Goal: Task Accomplishment & Management: Use online tool/utility

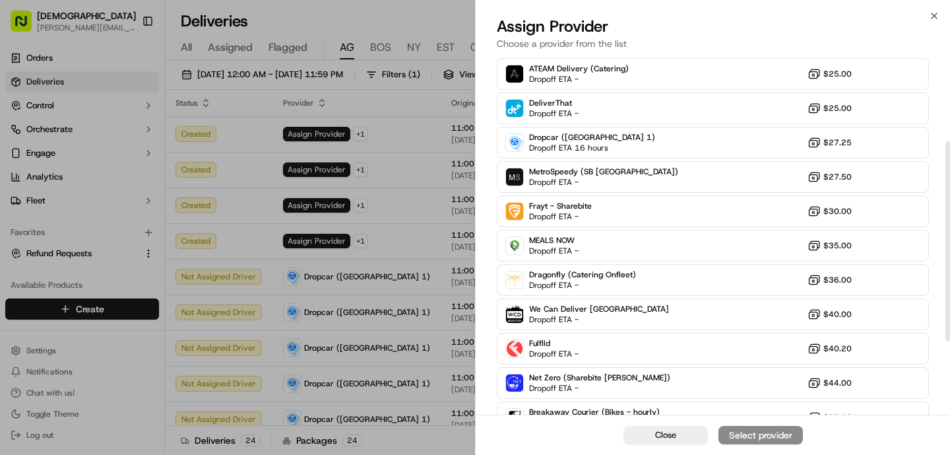
scroll to position [286, 0]
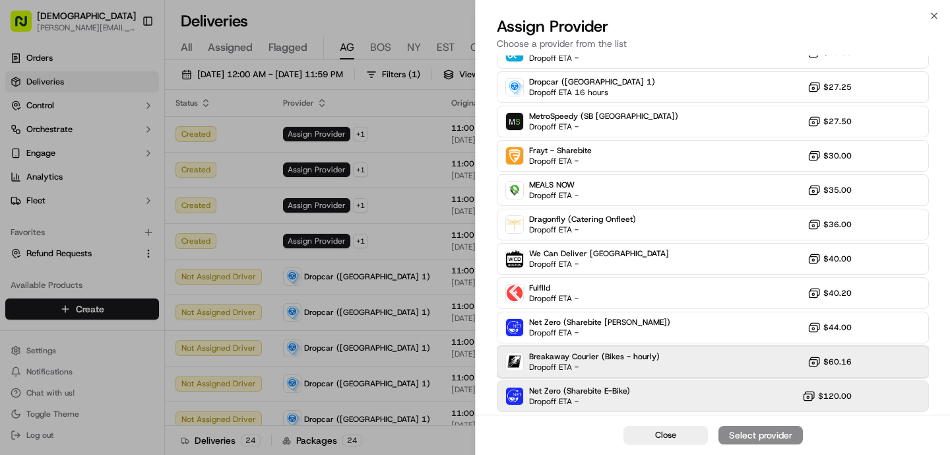
click at [559, 366] on span "Dropoff ETA -" at bounding box center [575, 367] width 92 height 11
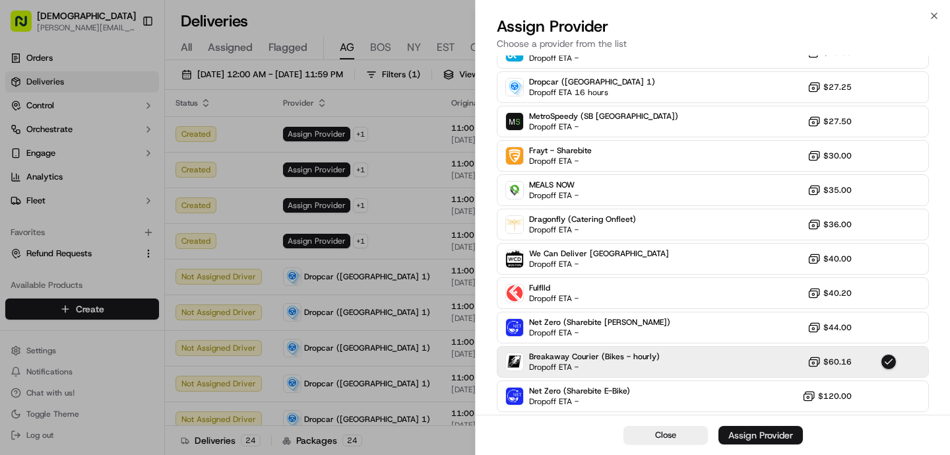
click at [761, 430] on div "Assign Provider" at bounding box center [761, 434] width 65 height 13
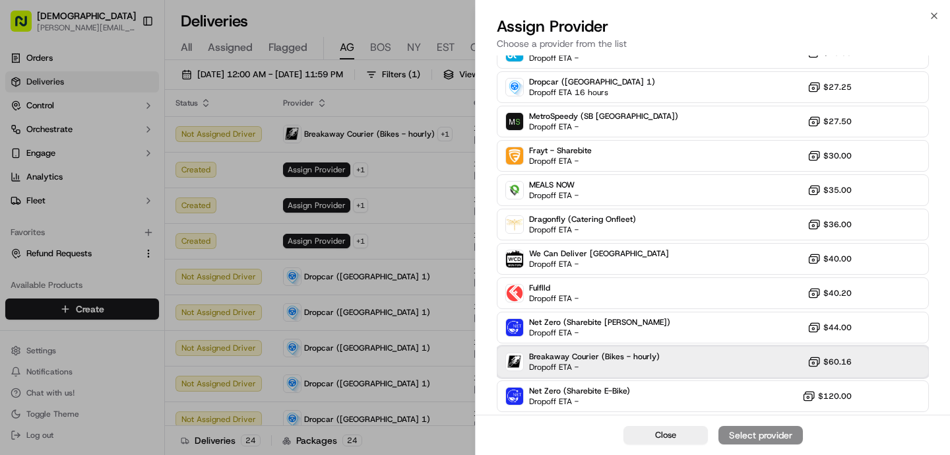
click at [560, 357] on span "Breakaway Courier (Bikes - hourly)" at bounding box center [594, 356] width 131 height 11
click at [733, 435] on div "Assign Provider" at bounding box center [761, 434] width 65 height 13
click at [631, 364] on div "Breakaway Courier (Bikes - hourly) Dropoff ETA -" at bounding box center [594, 361] width 131 height 21
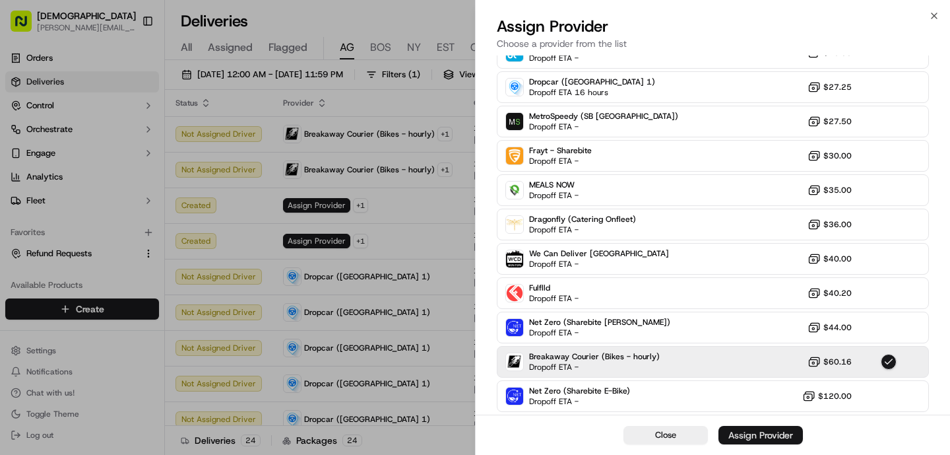
click at [794, 440] on button "Assign Provider" at bounding box center [761, 435] width 84 height 18
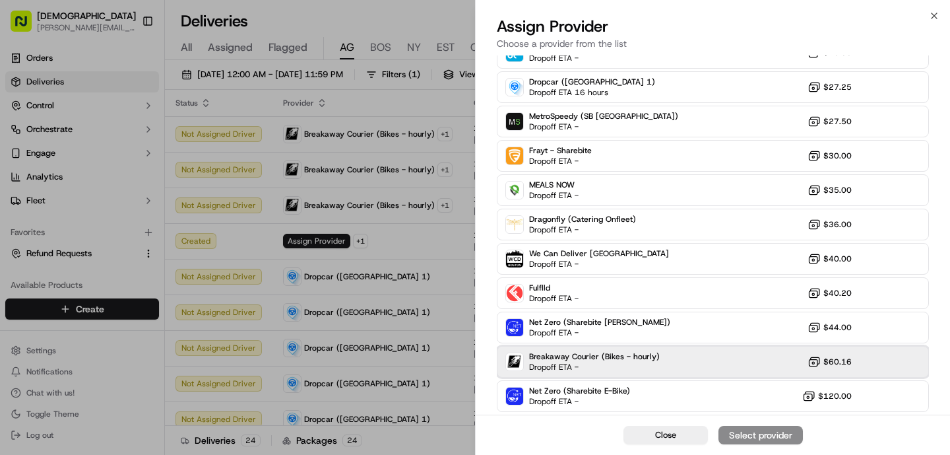
click at [652, 363] on div "Breakaway Courier (Bikes - hourly) Dropoff ETA -" at bounding box center [594, 361] width 131 height 21
click at [756, 436] on div "Assign Provider" at bounding box center [761, 434] width 65 height 13
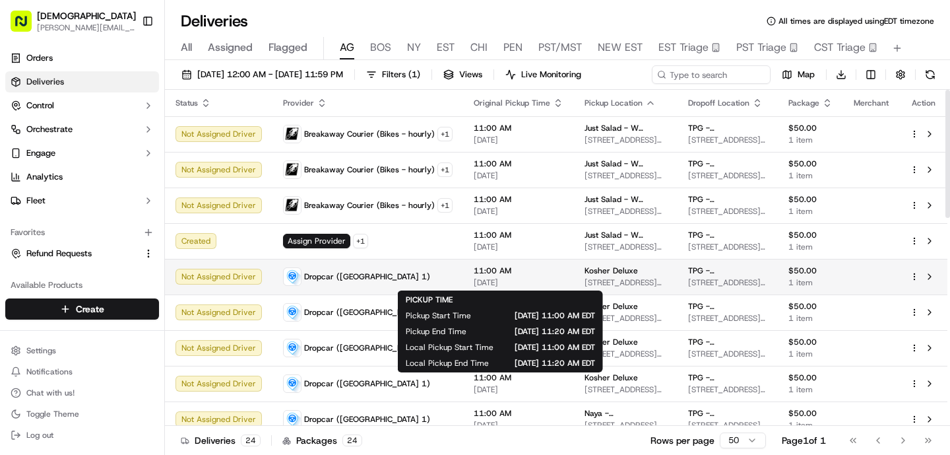
click at [441, 278] on div "Dropcar ([GEOGRAPHIC_DATA] 1)" at bounding box center [368, 276] width 170 height 18
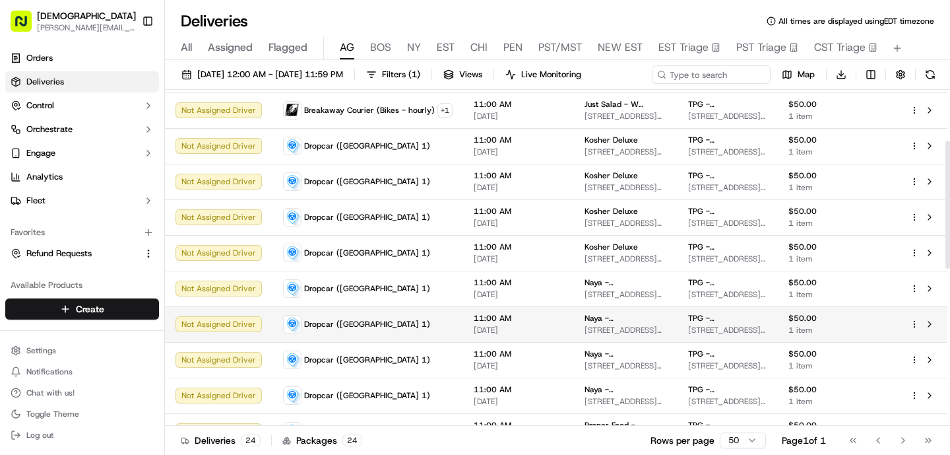
scroll to position [133, 0]
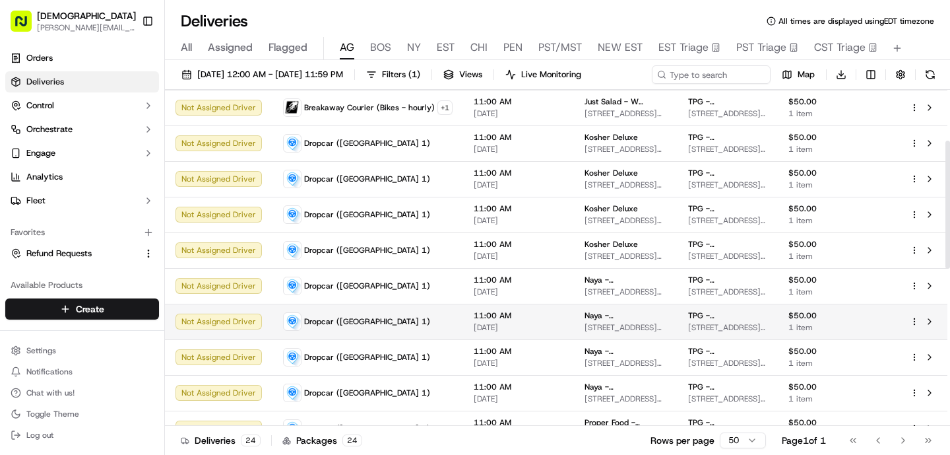
click at [420, 319] on div "Dropcar ([GEOGRAPHIC_DATA] 1)" at bounding box center [368, 321] width 170 height 18
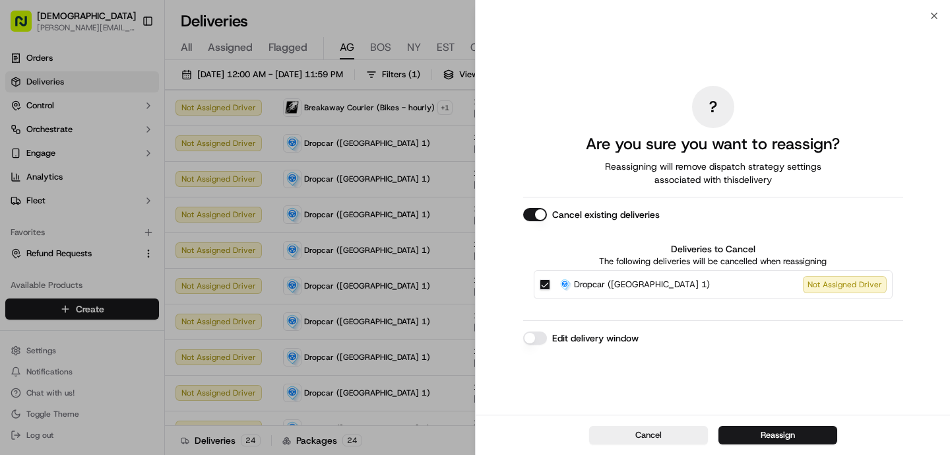
click at [759, 426] on button "Reassign" at bounding box center [778, 435] width 119 height 18
click at [799, 432] on button "Reassign" at bounding box center [778, 435] width 119 height 18
click at [220, 294] on td "Not Assigned Driver" at bounding box center [219, 286] width 108 height 36
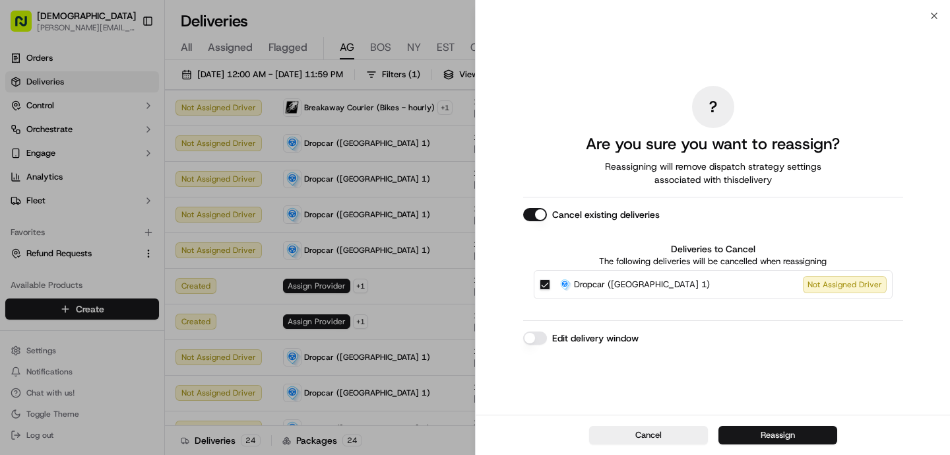
click at [766, 435] on button "Reassign" at bounding box center [778, 435] width 119 height 18
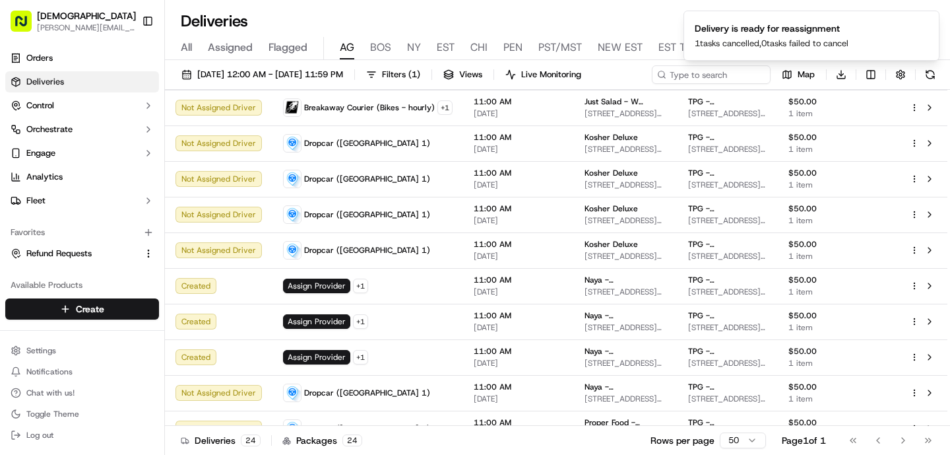
click at [749, 431] on div "Rows per page 50 Page 1 of 1 Go to first page Go to previous page Go to next pa…" at bounding box center [795, 440] width 289 height 18
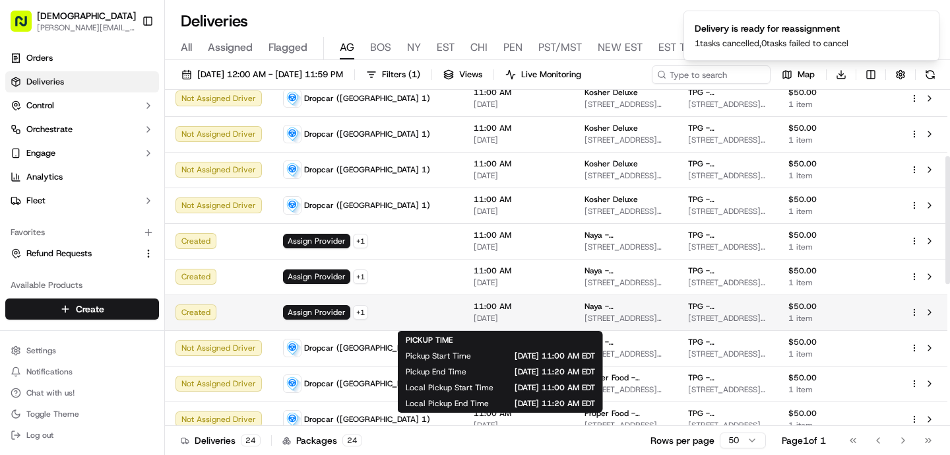
scroll to position [180, 0]
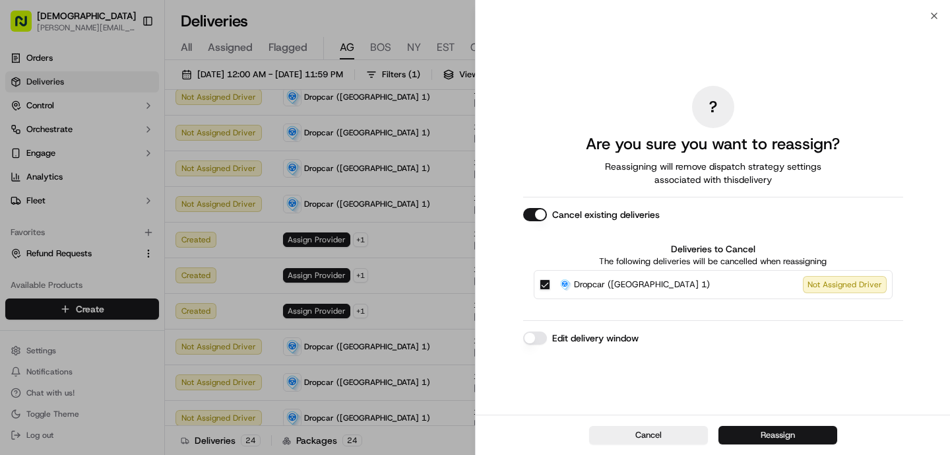
click at [759, 437] on button "Reassign" at bounding box center [778, 435] width 119 height 18
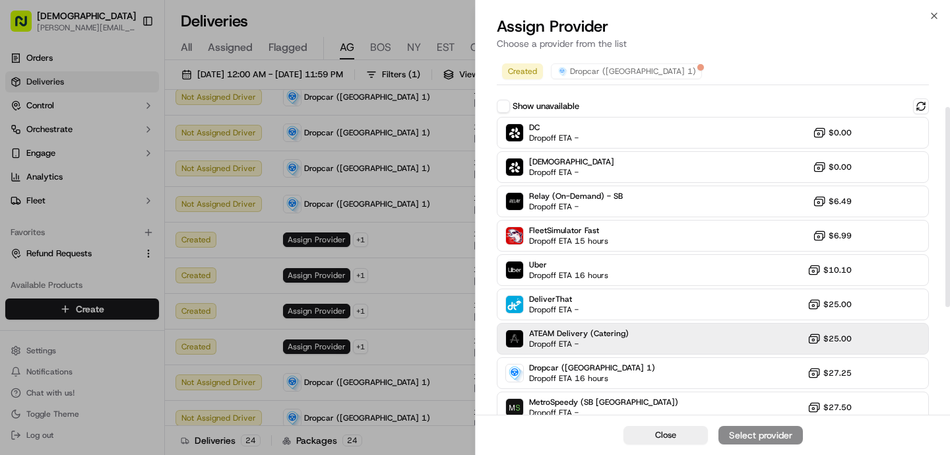
scroll to position [286, 0]
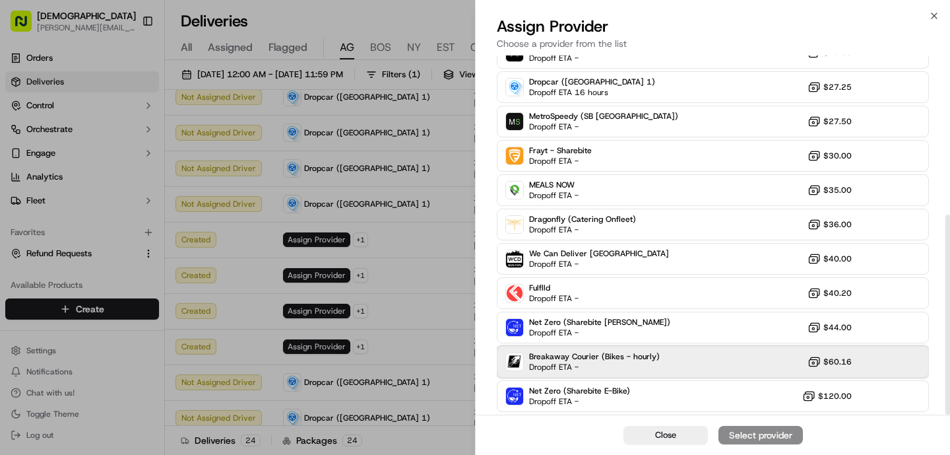
click at [563, 364] on span "Dropoff ETA -" at bounding box center [575, 367] width 92 height 11
click at [742, 435] on div "Assign Provider" at bounding box center [761, 434] width 65 height 13
click at [622, 363] on div "Breakaway Courier (Bikes - hourly) Dropoff ETA -" at bounding box center [594, 361] width 131 height 21
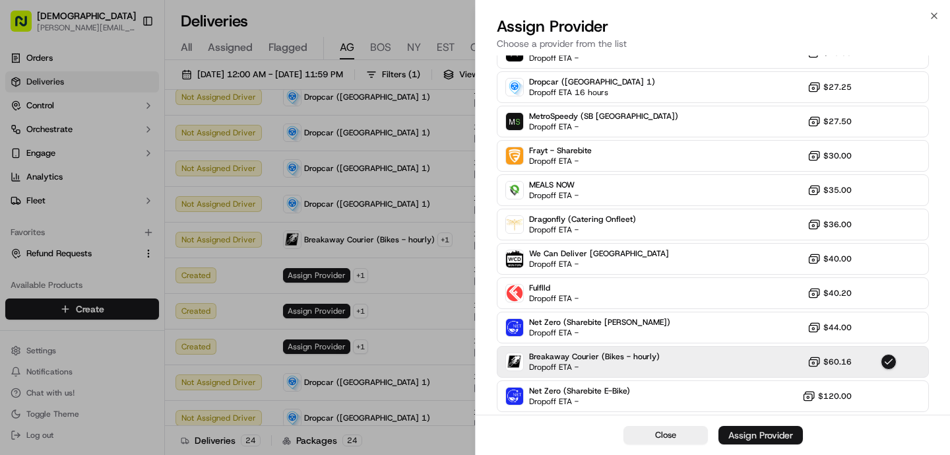
click at [761, 432] on div "Assign Provider" at bounding box center [761, 434] width 65 height 13
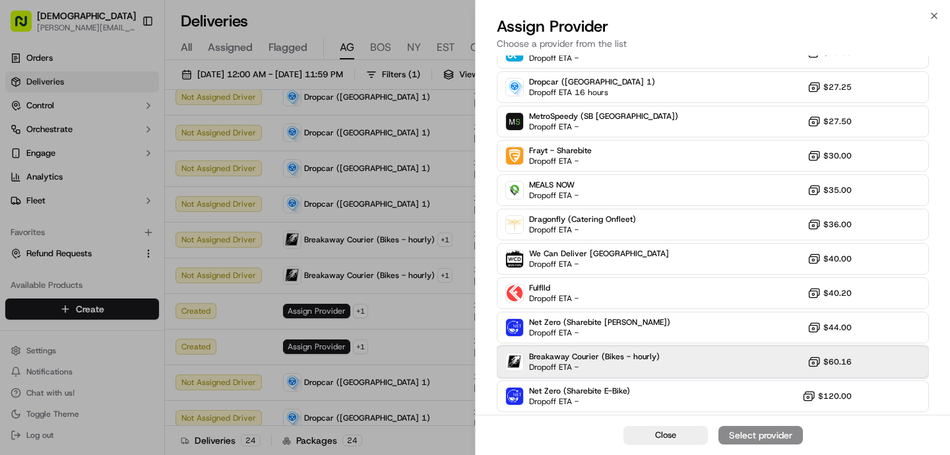
click at [613, 364] on span "Dropoff ETA -" at bounding box center [575, 367] width 92 height 11
click at [791, 441] on div "Assign Provider" at bounding box center [761, 434] width 65 height 13
click at [623, 356] on span "Breakaway Courier (Bikes - hourly)" at bounding box center [594, 356] width 131 height 11
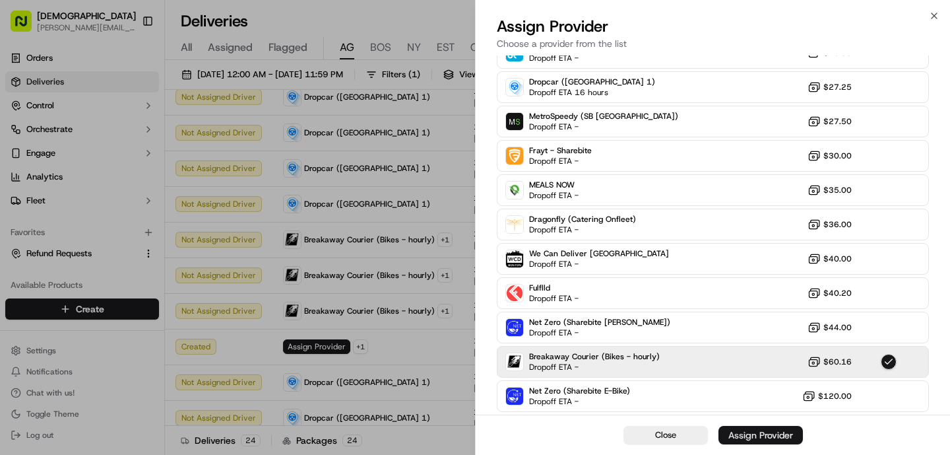
click at [733, 432] on div "Assign Provider" at bounding box center [761, 434] width 65 height 13
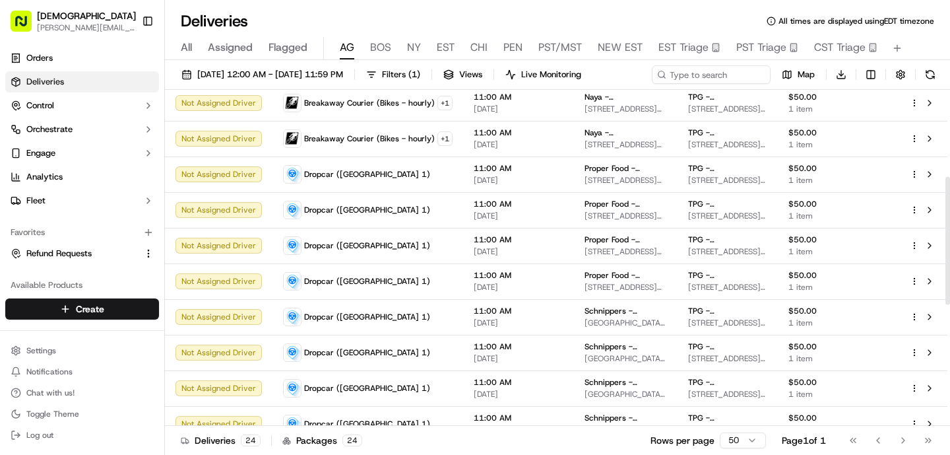
scroll to position [546, 0]
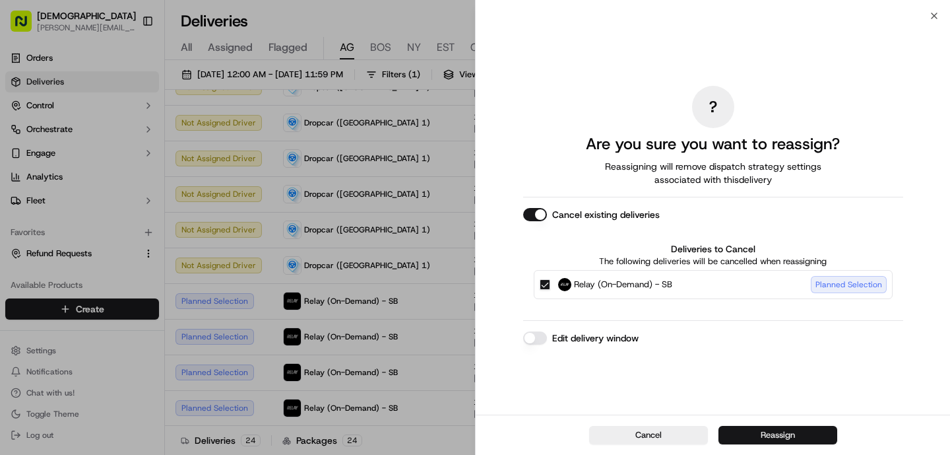
click at [774, 434] on button "Reassign" at bounding box center [778, 435] width 119 height 18
click at [740, 436] on button "Reassign" at bounding box center [778, 435] width 119 height 18
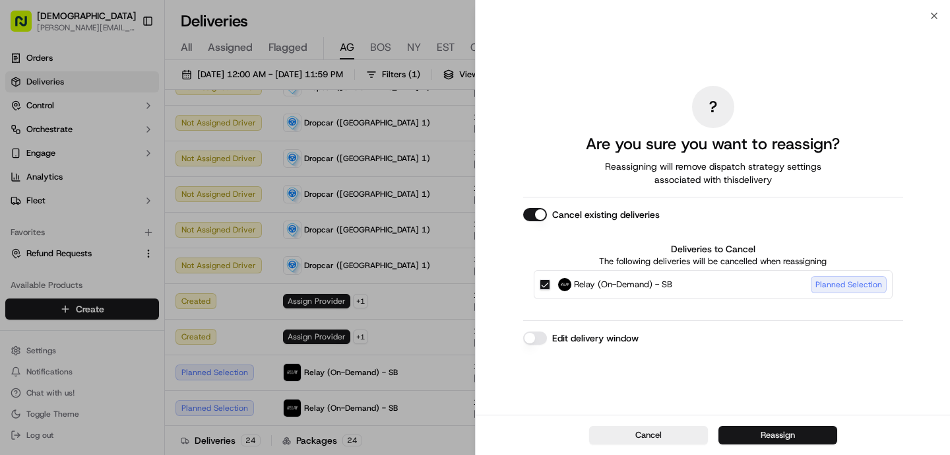
click at [781, 431] on button "Reassign" at bounding box center [778, 435] width 119 height 18
click at [761, 434] on button "Reassign" at bounding box center [778, 435] width 119 height 18
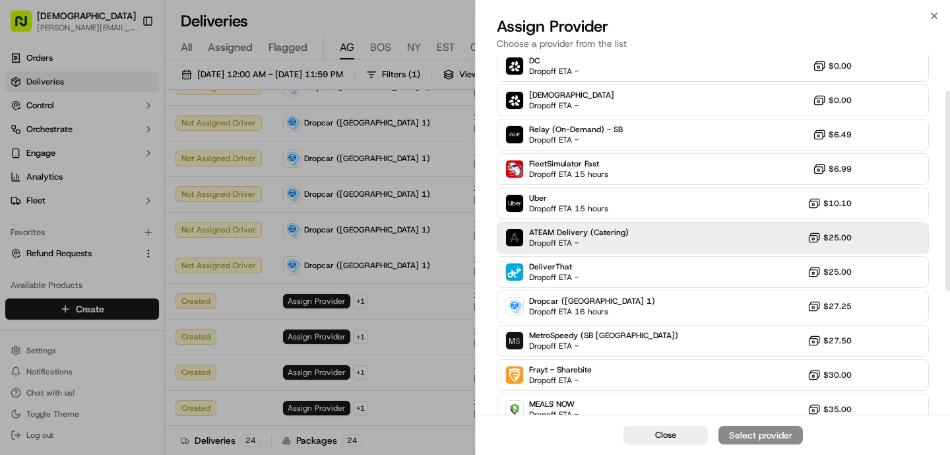
scroll to position [82, 0]
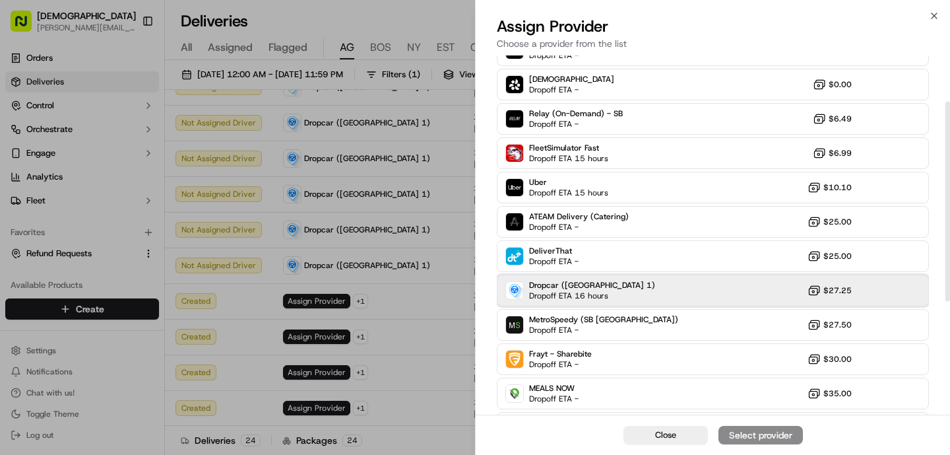
click at [581, 287] on span "Dropcar ([GEOGRAPHIC_DATA] 1)" at bounding box center [592, 285] width 126 height 11
click at [748, 440] on div "Assign Provider" at bounding box center [761, 434] width 65 height 13
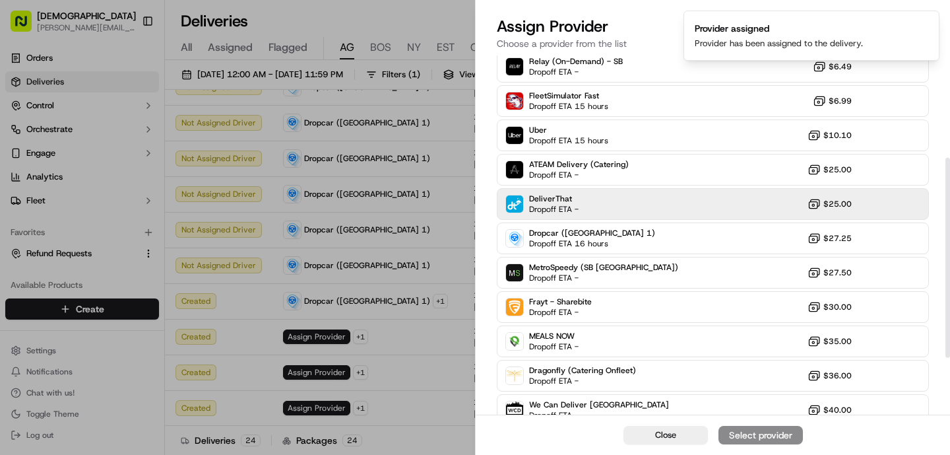
scroll to position [226, 0]
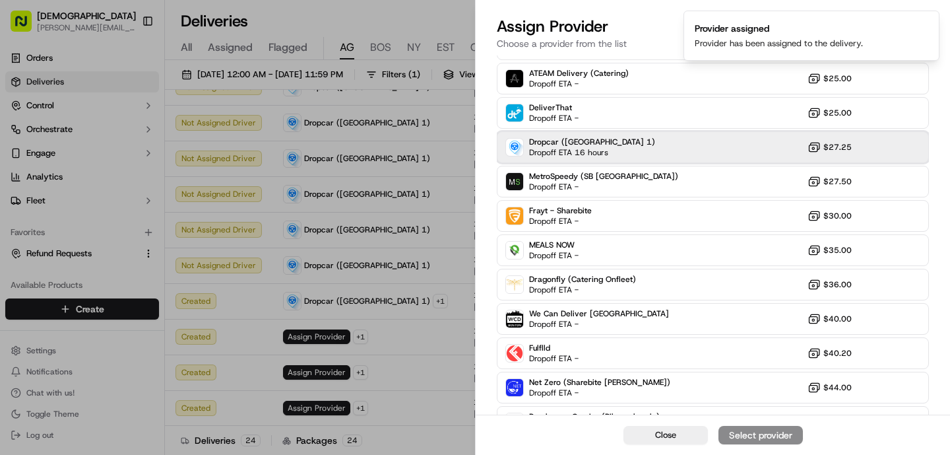
click at [588, 150] on span "Dropoff ETA 16 hours" at bounding box center [575, 152] width 92 height 11
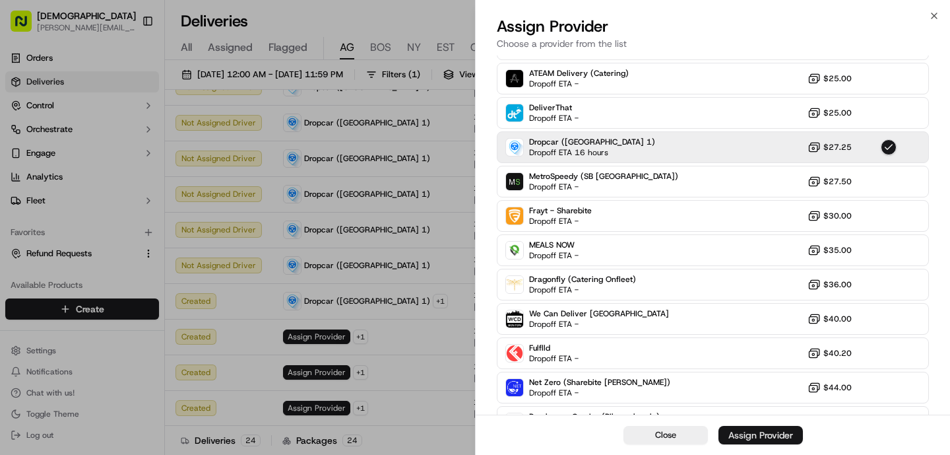
click at [737, 432] on div "Assign Provider" at bounding box center [761, 434] width 65 height 13
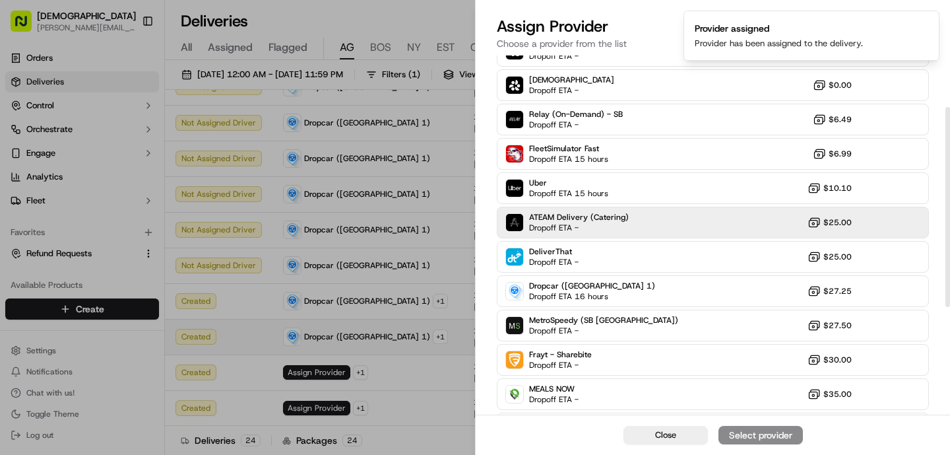
scroll to position [98, 0]
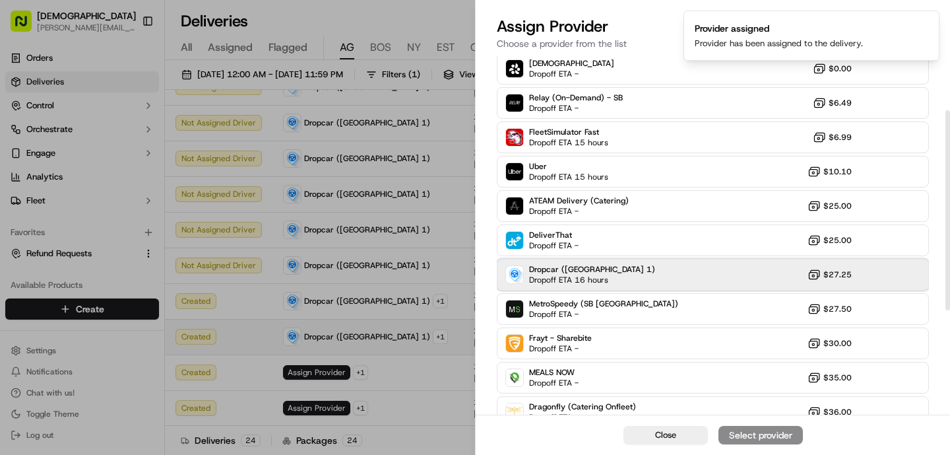
click at [596, 276] on span "Dropoff ETA 16 hours" at bounding box center [575, 280] width 92 height 11
click at [723, 436] on button "Assign Provider" at bounding box center [761, 435] width 84 height 18
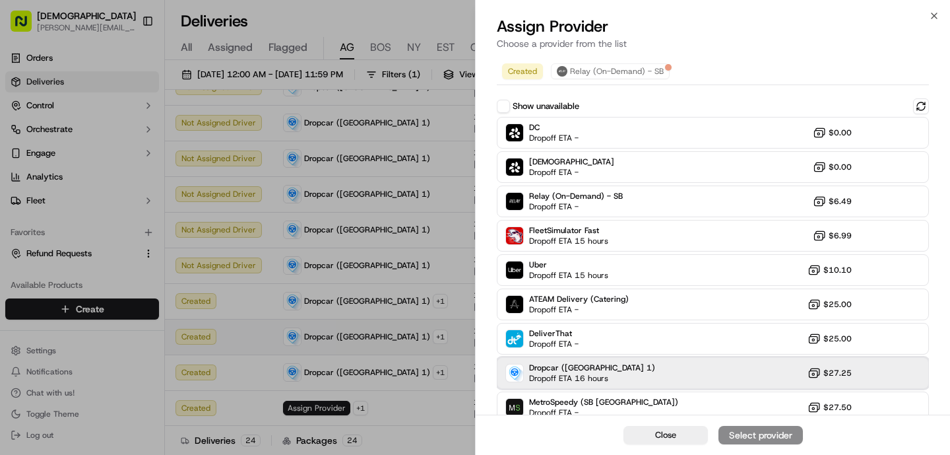
click at [623, 360] on div "Dropcar ([GEOGRAPHIC_DATA] 1) Dropoff ETA 16 hours $27.25" at bounding box center [713, 373] width 432 height 32
click at [778, 436] on div "Assign Provider" at bounding box center [761, 434] width 65 height 13
